Goal: Information Seeking & Learning: Learn about a topic

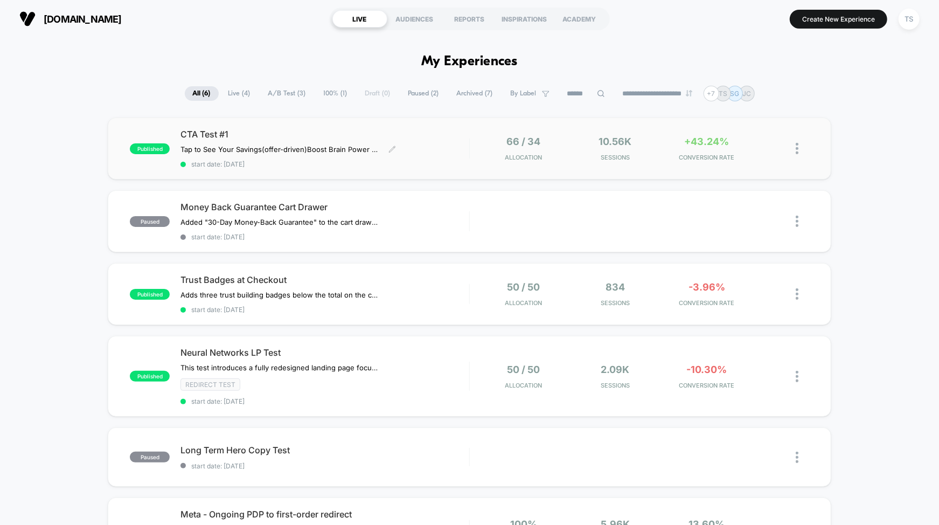
click at [231, 137] on span "CTA Test #1" at bounding box center [324, 134] width 288 height 11
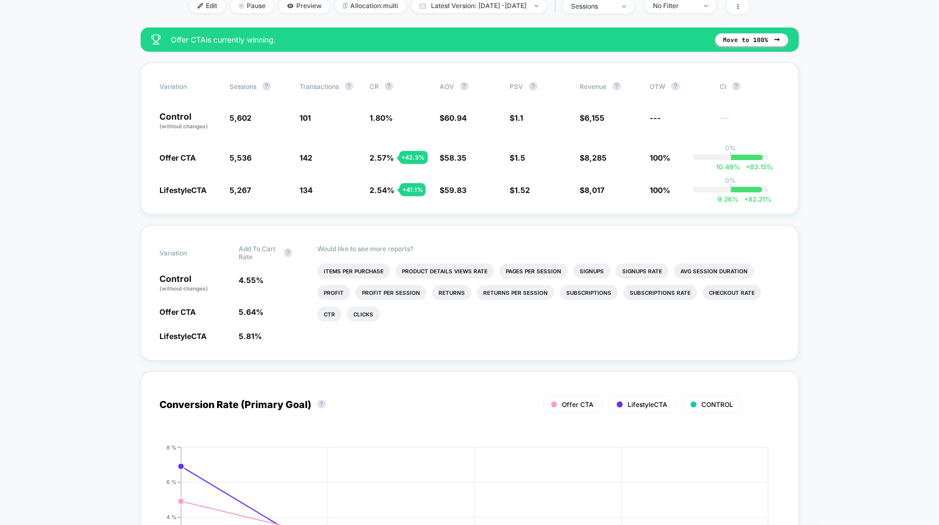
scroll to position [185, 0]
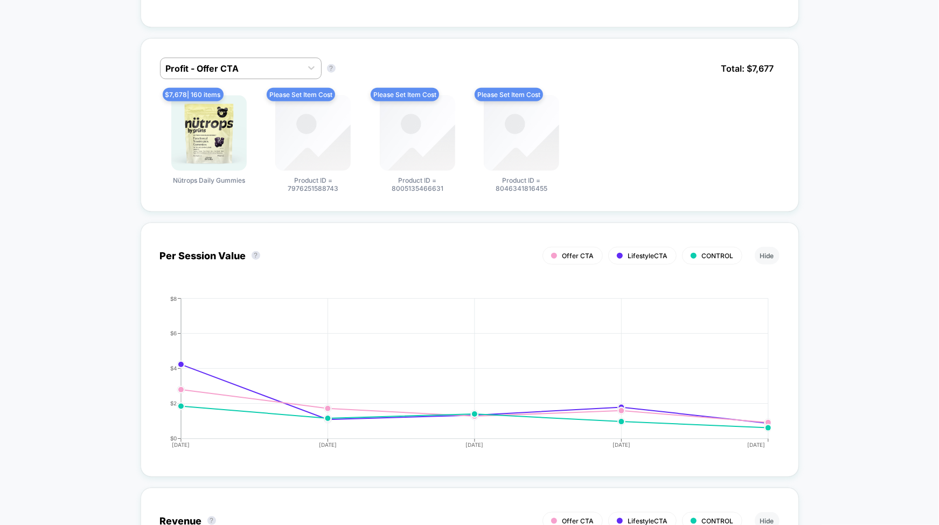
scroll to position [0, 0]
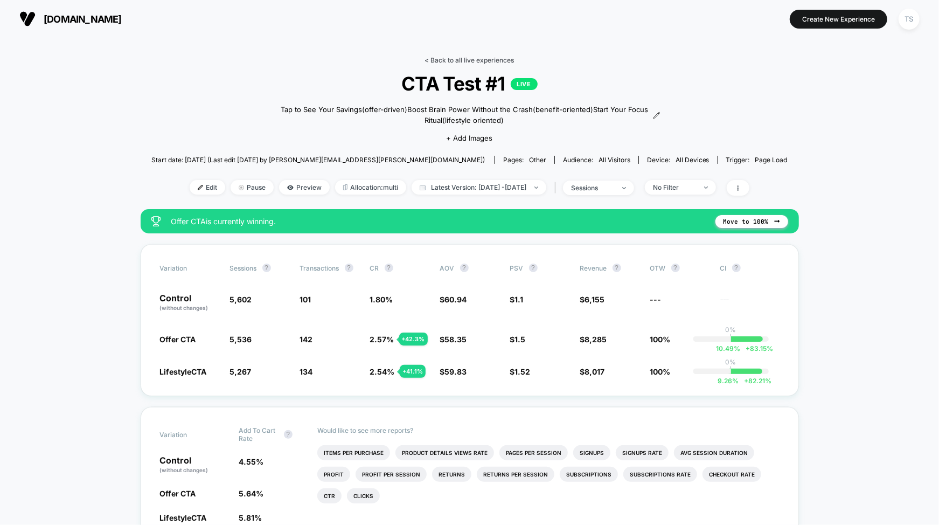
click at [476, 60] on link "< Back to all live experiences" at bounding box center [469, 60] width 89 height 8
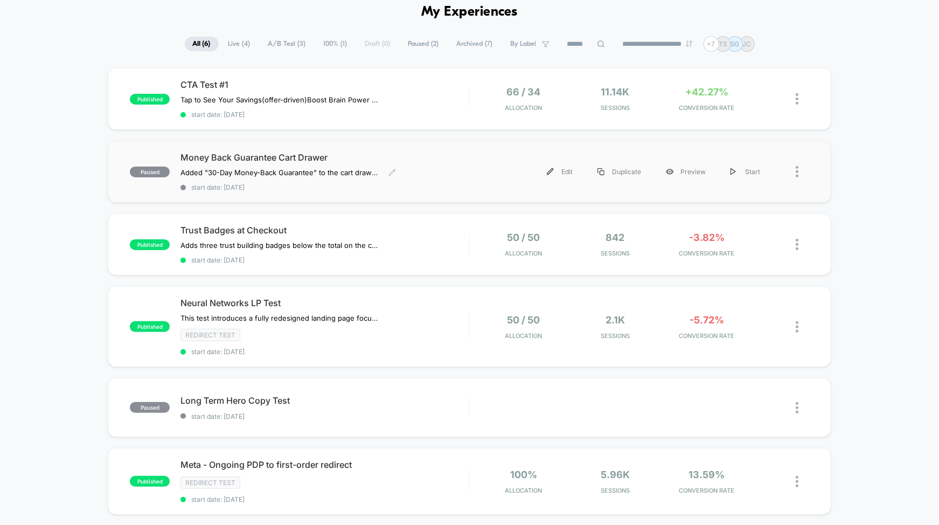
scroll to position [50, 0]
click at [428, 246] on div "Trust Badges at Checkout Adds three trust building badges below the total on th…" at bounding box center [324, 243] width 288 height 39
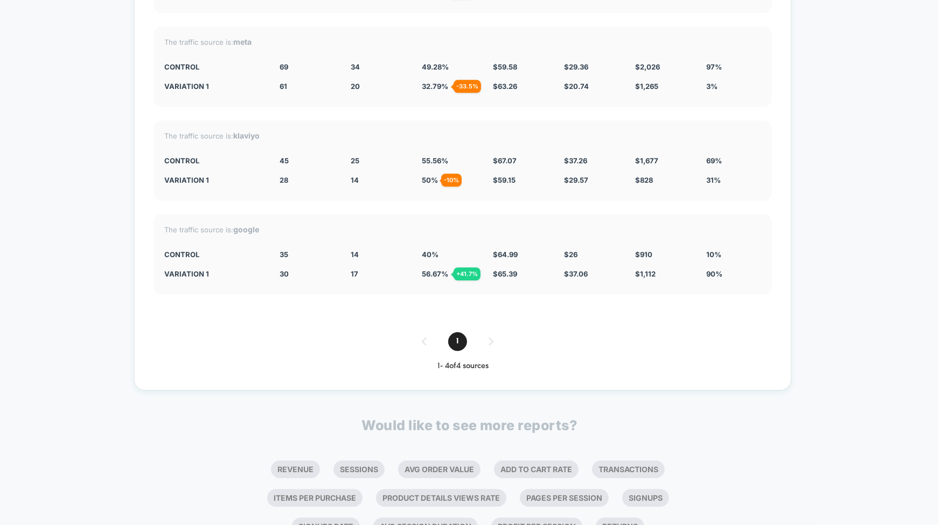
scroll to position [1886, 0]
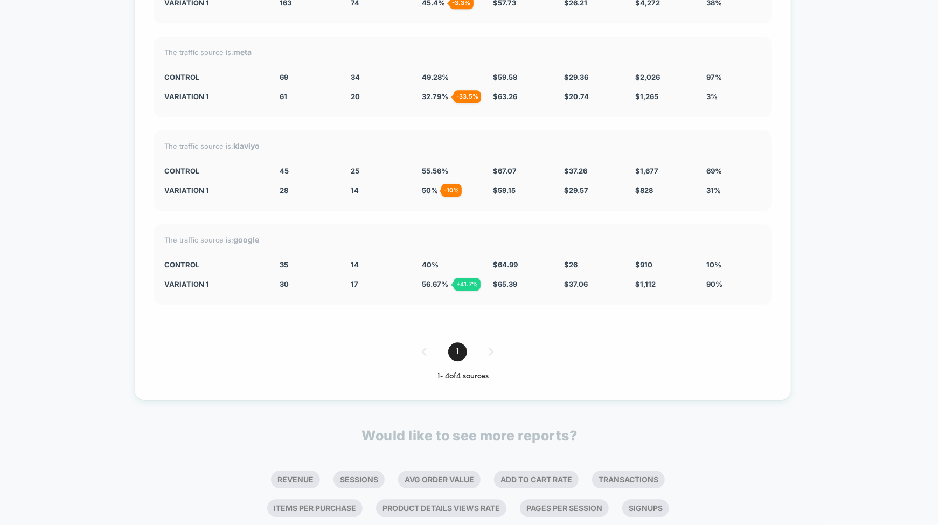
click at [480, 286] on div "The traffic source is: google CONTROL 35 14 40 % $ 64.99 $ 26 $ 910 10% Variati…" at bounding box center [463, 264] width 618 height 80
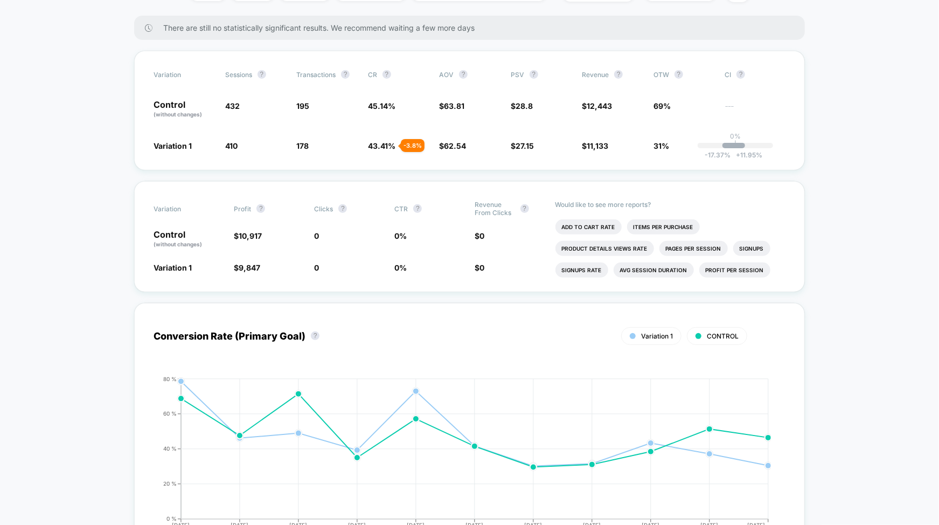
scroll to position [0, 0]
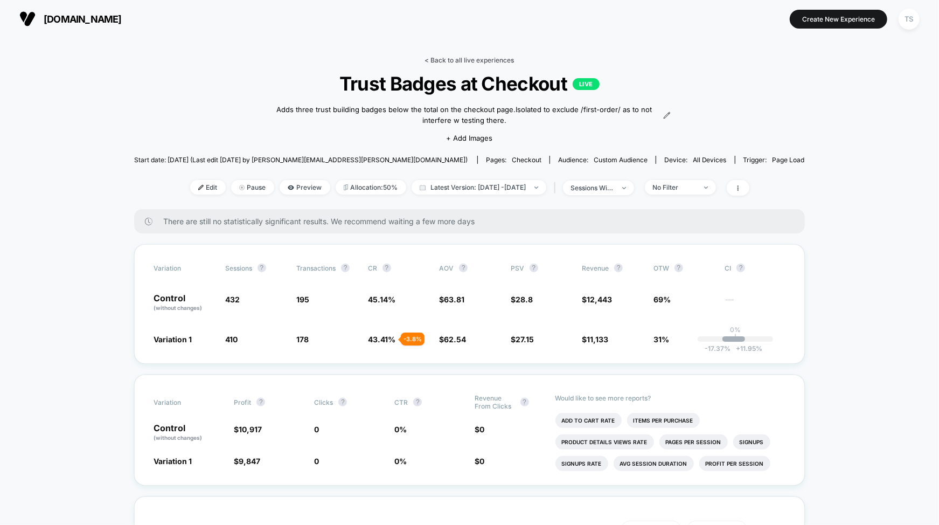
click at [462, 62] on link "< Back to all live experiences" at bounding box center [469, 60] width 89 height 8
